Goal: Information Seeking & Learning: Compare options

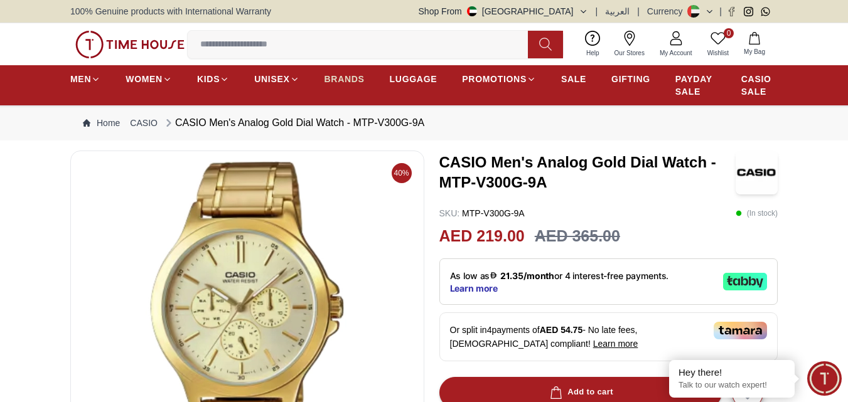
click at [326, 78] on span "BRANDS" at bounding box center [344, 79] width 40 height 13
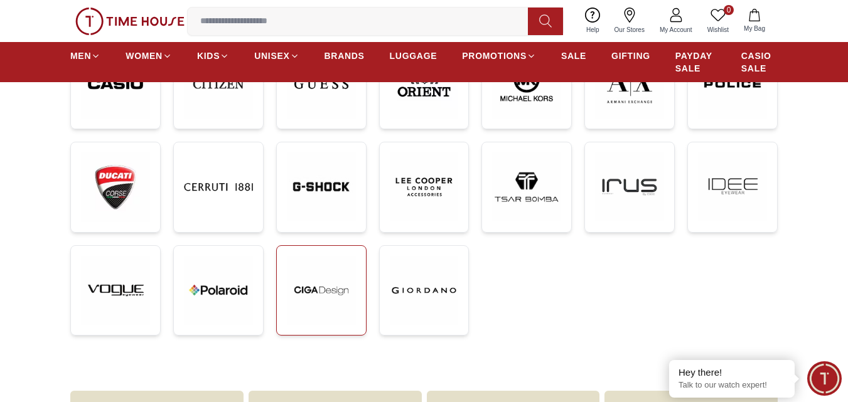
scroll to position [377, 0]
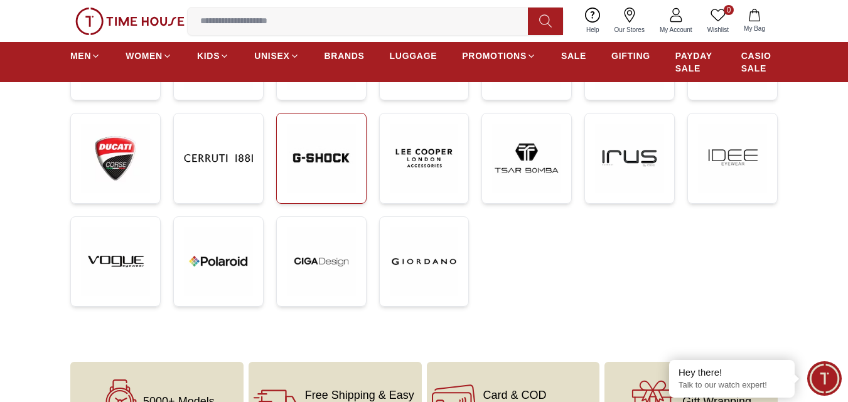
click at [335, 154] on img at bounding box center [321, 158] width 69 height 69
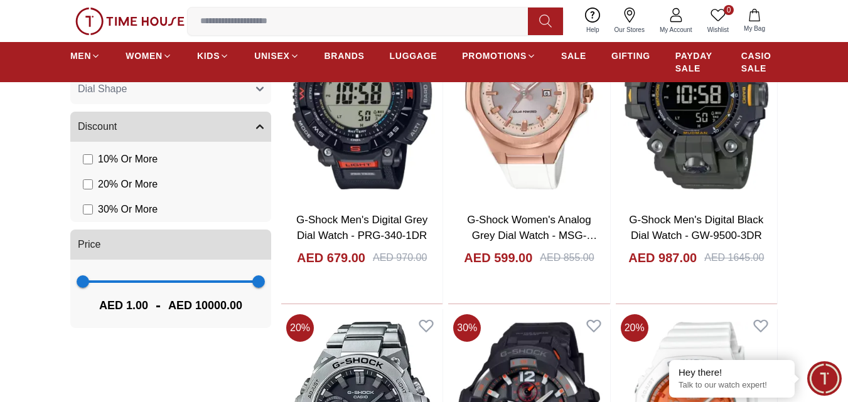
scroll to position [879, 0]
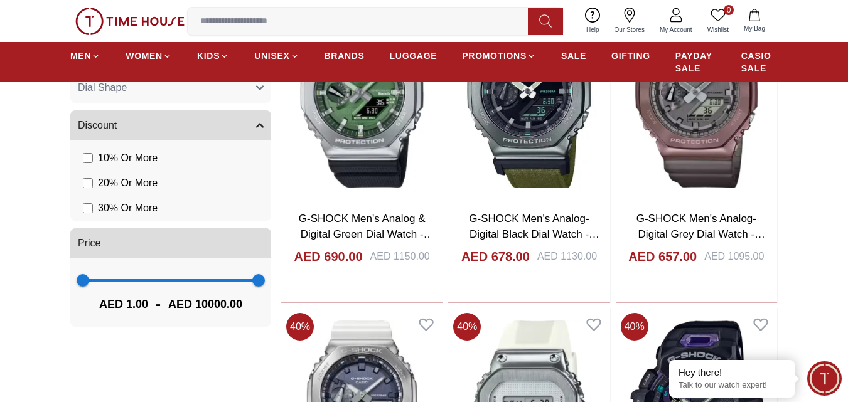
scroll to position [941, 0]
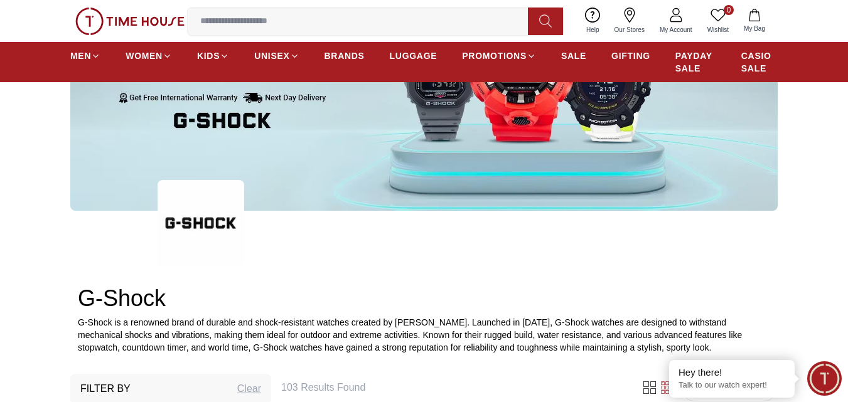
scroll to position [314, 0]
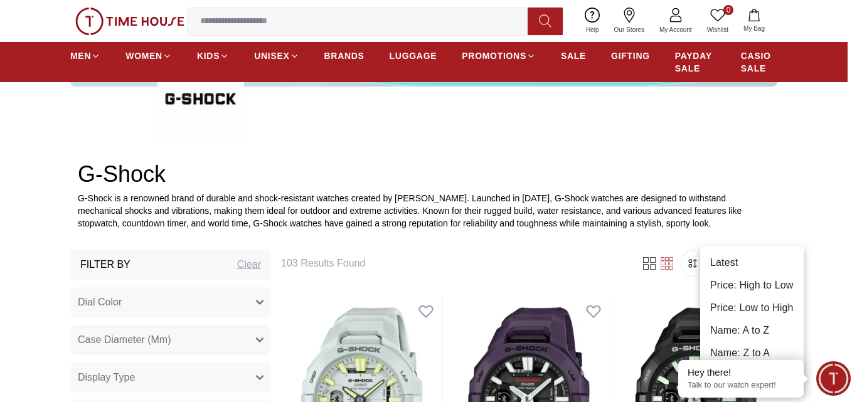
click at [759, 308] on li "Price: Low to High" at bounding box center [752, 308] width 104 height 23
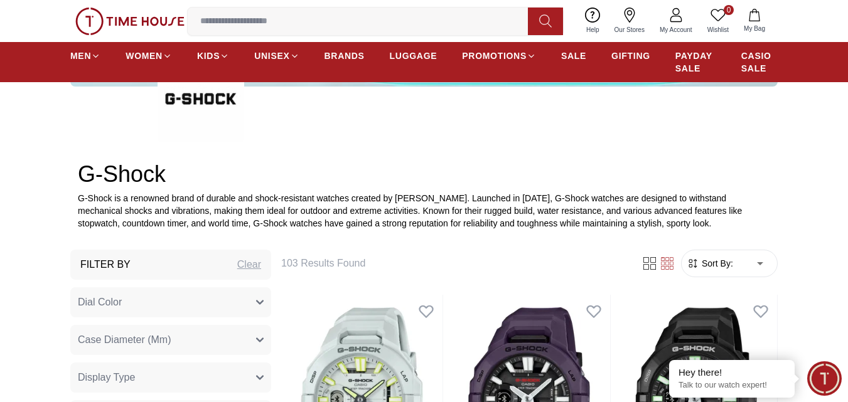
type input "*"
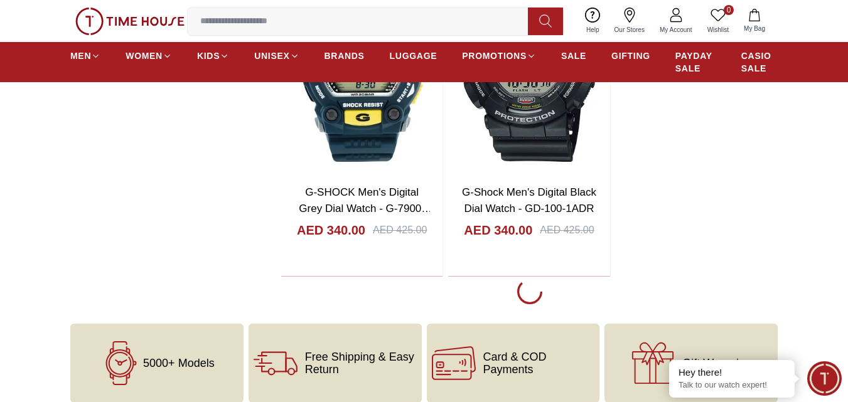
scroll to position [2510, 0]
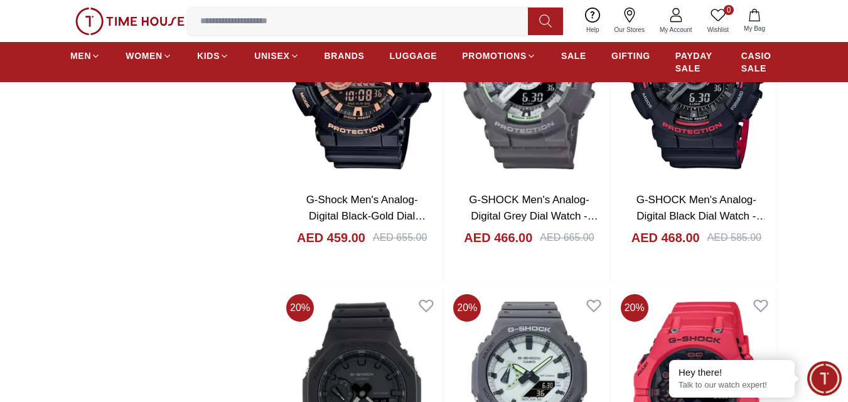
scroll to position [6025, 0]
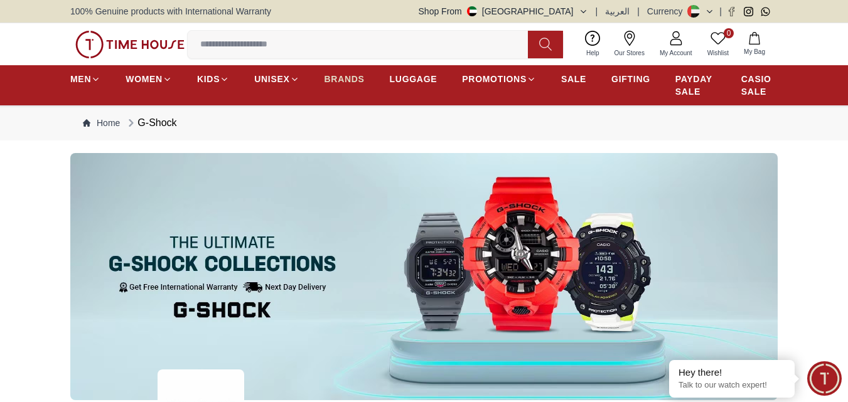
click at [347, 78] on span "BRANDS" at bounding box center [344, 79] width 40 height 13
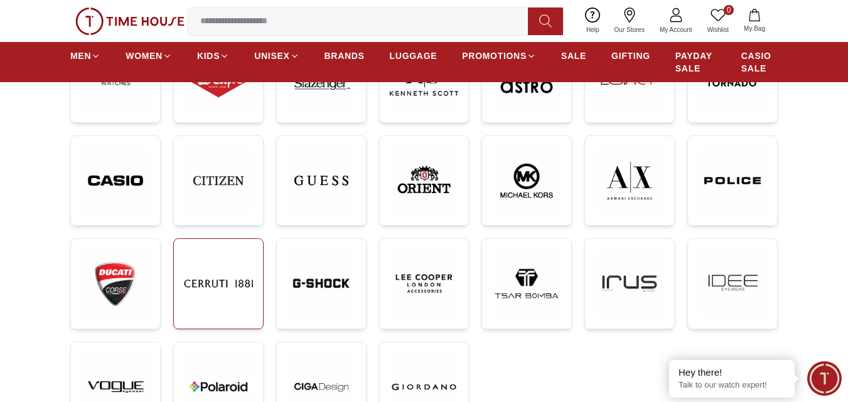
scroll to position [126, 0]
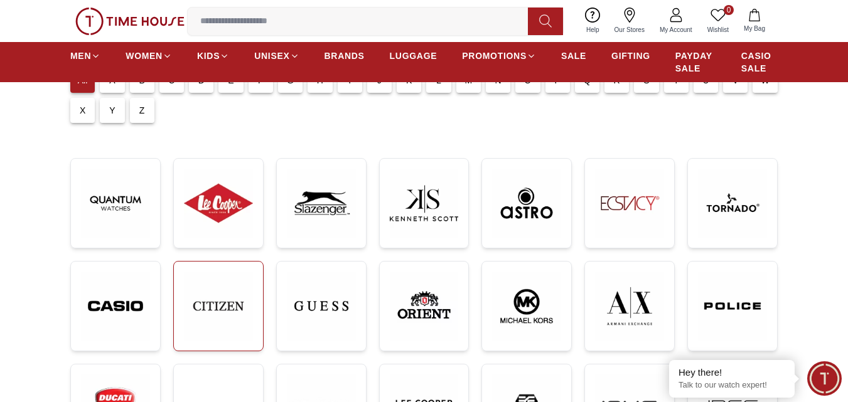
click at [234, 308] on img at bounding box center [218, 306] width 69 height 69
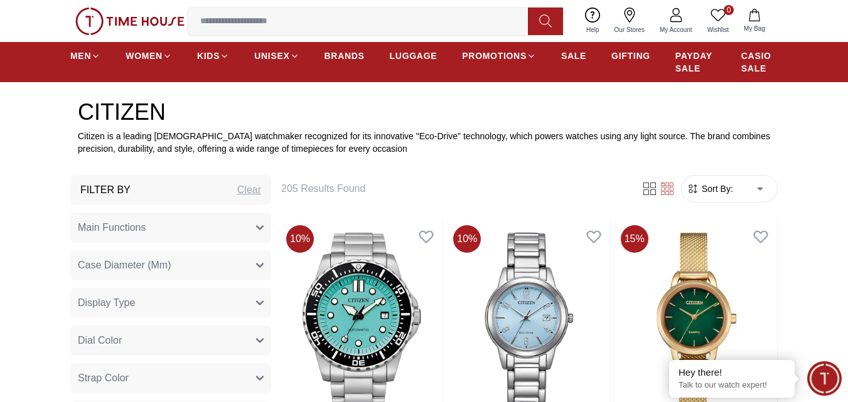
scroll to position [377, 0]
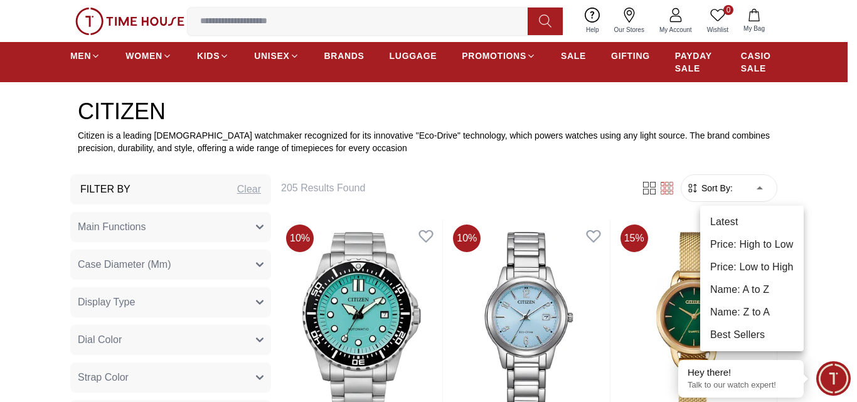
click at [740, 263] on li "Price: Low to High" at bounding box center [752, 267] width 104 height 23
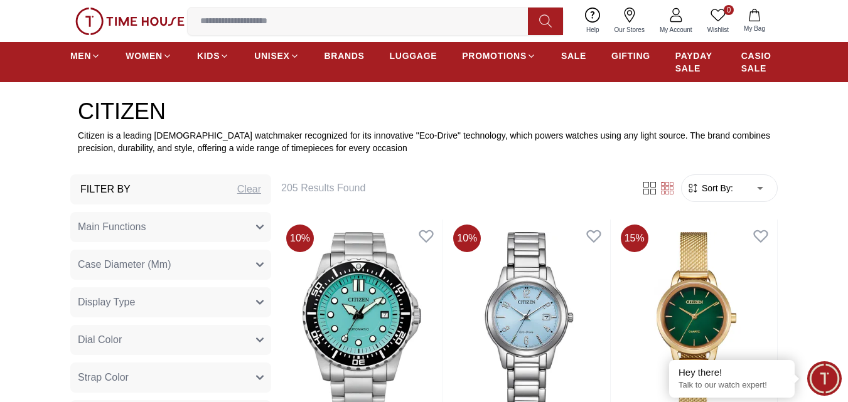
type input "*"
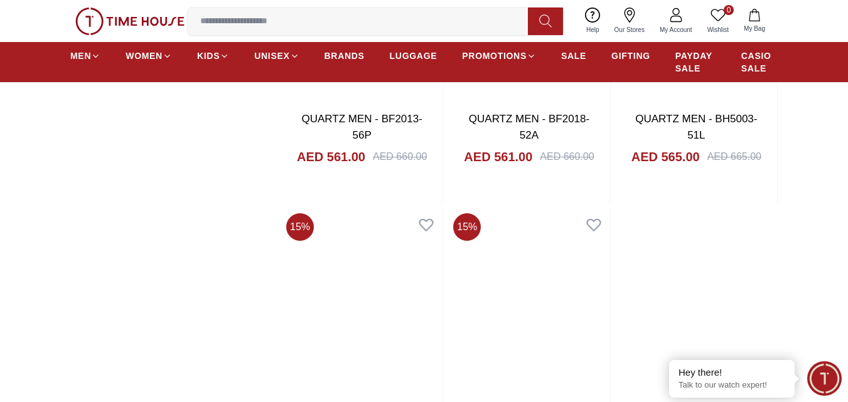
scroll to position [2510, 0]
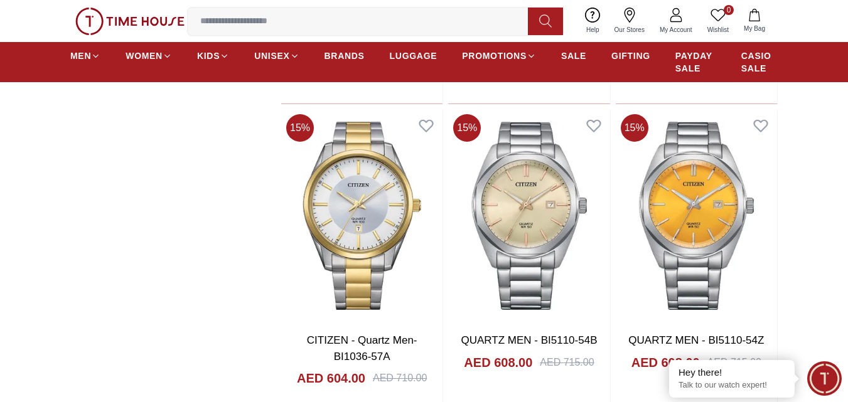
scroll to position [3954, 0]
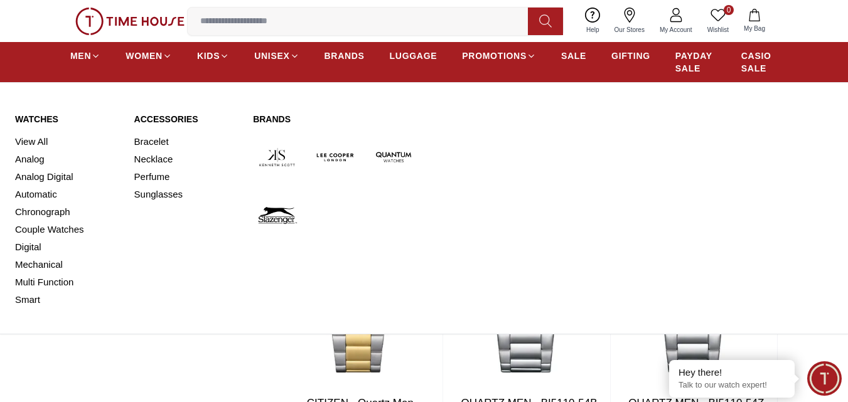
scroll to position [2448, 0]
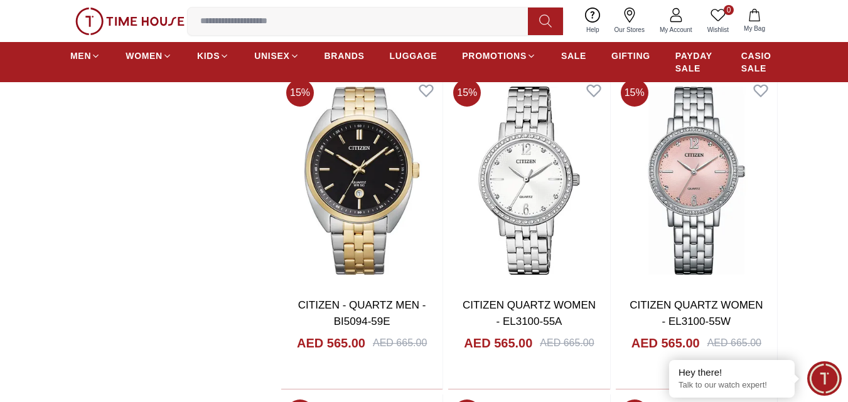
scroll to position [2510, 0]
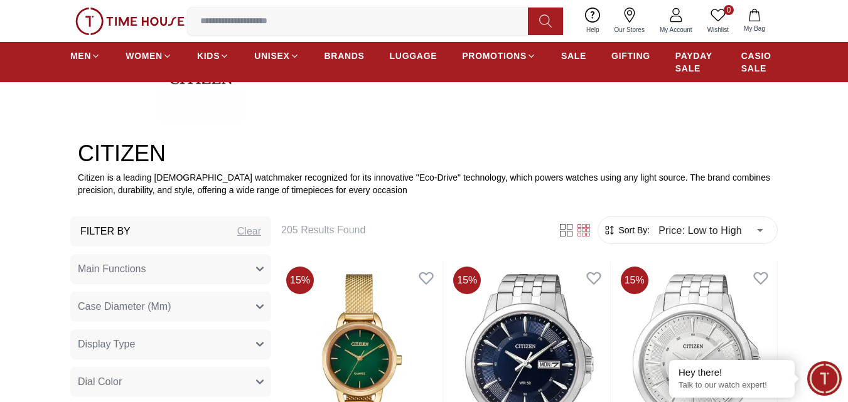
scroll to position [63, 0]
